Goal: Transaction & Acquisition: Book appointment/travel/reservation

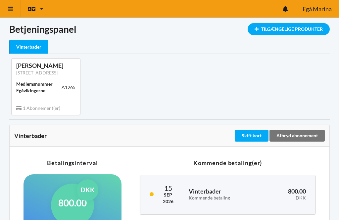
click at [293, 29] on div "Tilgængelige Produkter" at bounding box center [289, 29] width 82 height 12
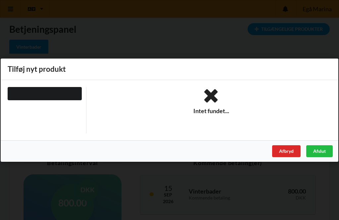
click at [286, 147] on div "Afbryd" at bounding box center [286, 151] width 28 height 12
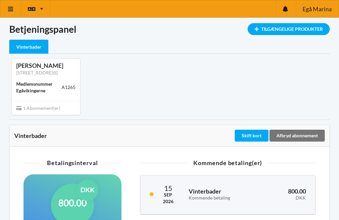
click at [14, 10] on icon at bounding box center [10, 9] width 7 height 6
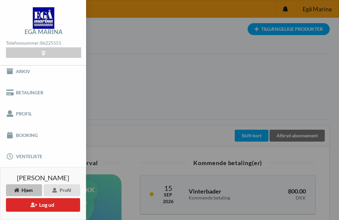
scroll to position [26, 0]
click at [29, 136] on link "Booking" at bounding box center [43, 135] width 86 height 21
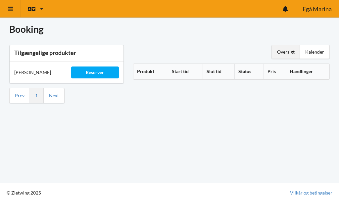
click at [313, 53] on div "Kalender" at bounding box center [314, 51] width 29 height 13
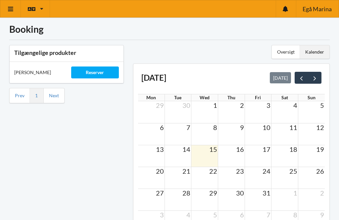
click at [211, 154] on td at bounding box center [205, 156] width 27 height 22
click at [91, 179] on div "Tilgængelige produkter Sauna Gus Reserver Prev 1 Next" at bounding box center [67, 143] width 124 height 207
click at [95, 169] on div "Tilgængelige produkter Sauna Gus Reserver Prev 1 Next" at bounding box center [67, 143] width 124 height 207
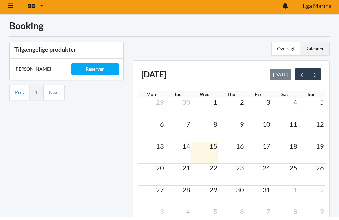
scroll to position [4, 0]
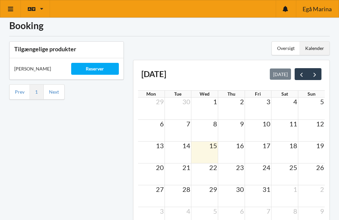
click at [211, 154] on td at bounding box center [205, 153] width 27 height 22
click at [90, 163] on div "Tilgængelige produkter Sauna Gus Reserver Prev 1 Next" at bounding box center [67, 140] width 124 height 207
click at [56, 89] on link "Next" at bounding box center [54, 92] width 10 height 6
click at [108, 166] on div "Tilgængelige produkter Sauna Gus Reserver Prev 1 Next" at bounding box center [67, 140] width 124 height 207
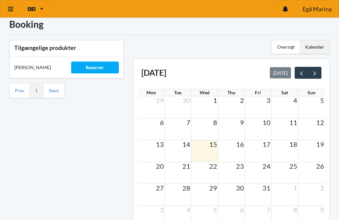
click at [304, 76] on span "prev" at bounding box center [301, 73] width 7 height 7
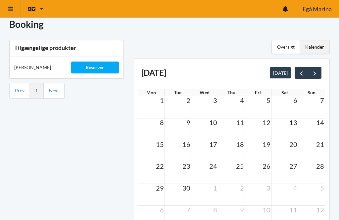
click at [316, 78] on button "next" at bounding box center [315, 73] width 14 height 12
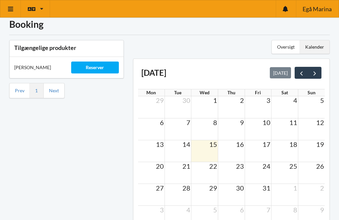
click at [210, 151] on td at bounding box center [205, 151] width 27 height 22
click at [214, 191] on span "29" at bounding box center [213, 188] width 9 height 8
click at [208, 194] on td at bounding box center [205, 195] width 27 height 22
click at [209, 147] on span "15" at bounding box center [213, 144] width 9 height 8
click at [209, 148] on div "13 14 15 16 17 18 19" at bounding box center [231, 144] width 187 height 9
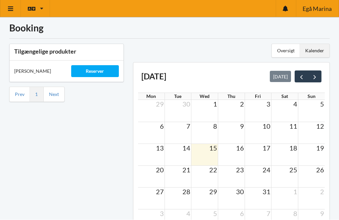
scroll to position [0, 0]
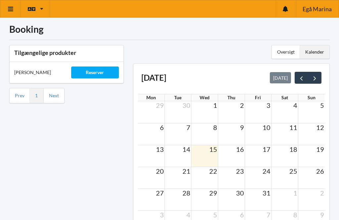
click at [95, 168] on div "Tilgængelige produkter Sauna Gus Reserver Prev 1 Next" at bounding box center [67, 143] width 124 height 207
click at [88, 163] on div "Tilgængelige produkter Sauna Gus Reserver Prev 1 Next" at bounding box center [67, 143] width 124 height 207
click at [99, 70] on div "Reserver" at bounding box center [95, 73] width 48 height 12
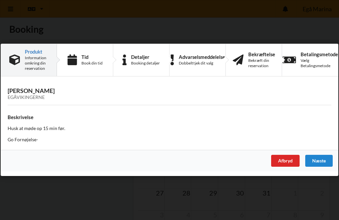
click at [83, 60] on div "Tid" at bounding box center [92, 56] width 21 height 5
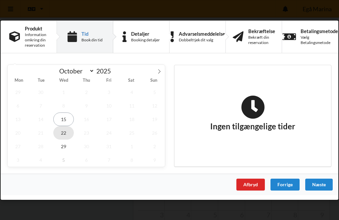
click at [66, 136] on span "22" at bounding box center [63, 133] width 21 height 14
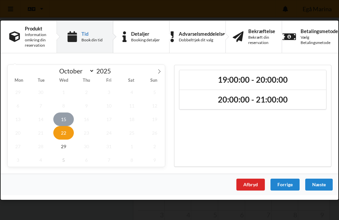
click at [63, 119] on span "15" at bounding box center [63, 119] width 21 height 14
click at [67, 119] on span "15" at bounding box center [63, 119] width 21 height 14
click at [253, 184] on div "Afbryd" at bounding box center [251, 185] width 28 height 12
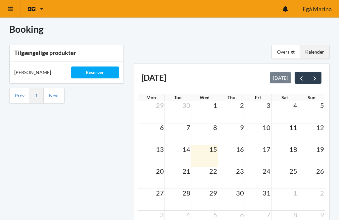
click at [67, 142] on div "Tilgængelige produkter Sauna Gus Reserver Prev 1 Next" at bounding box center [67, 143] width 124 height 207
click at [29, 67] on div "[PERSON_NAME]" at bounding box center [38, 73] width 57 height 16
click at [66, 168] on div "Tilgængelige produkter Sauna Gus Reserver Prev 1 Next" at bounding box center [67, 143] width 124 height 207
click at [95, 70] on div "Reserver" at bounding box center [95, 73] width 48 height 12
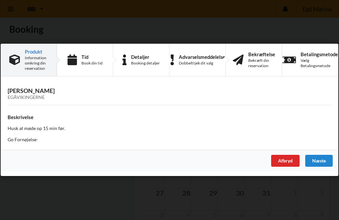
click at [286, 163] on div "Afbryd" at bounding box center [285, 161] width 28 height 12
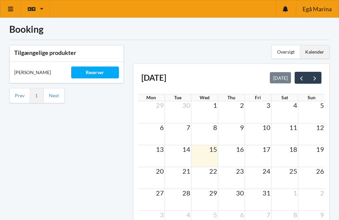
click at [13, 7] on icon at bounding box center [10, 9] width 7 height 6
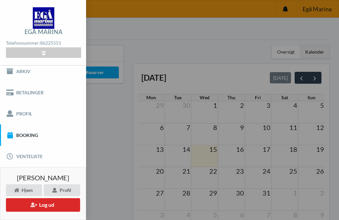
scroll to position [26, 0]
click at [43, 203] on button "Log ud" at bounding box center [43, 205] width 74 height 14
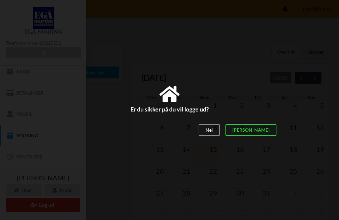
click at [269, 131] on div "[PERSON_NAME]" at bounding box center [251, 130] width 51 height 12
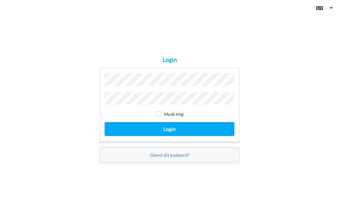
click at [59, 66] on div "Login Husk mig Login Glemt dit kodeord?" at bounding box center [169, 110] width 339 height 220
